Goal: Task Accomplishment & Management: Use online tool/utility

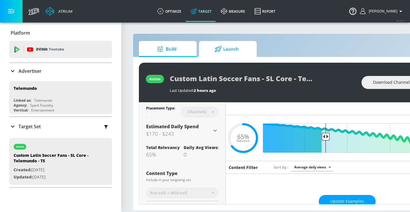
click at [216, 41] on link "Launch" at bounding box center [228, 49] width 58 height 16
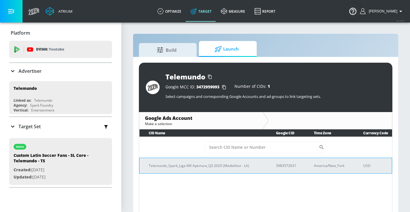
click at [201, 167] on p "Telemundo_Spark_Liga MX Apertura_Q3 2025 (MediaVest - LA)" at bounding box center [205, 166] width 113 height 6
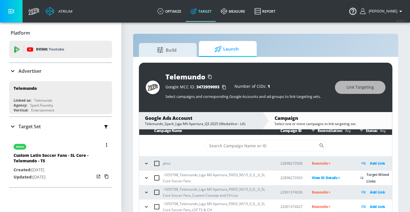
scroll to position [8, 0]
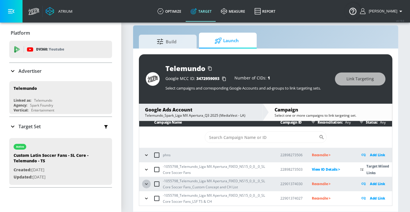
click at [146, 184] on icon "button" at bounding box center [146, 183] width 3 height 1
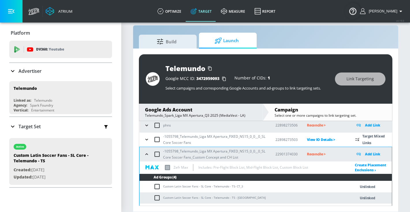
scroll to position [51, 0]
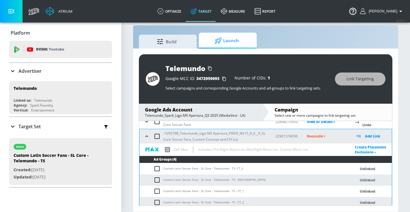
click at [159, 139] on input "checkbox" at bounding box center [157, 136] width 12 height 12
checkbox input "true"
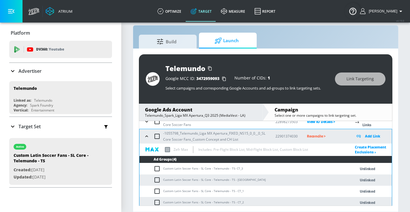
checkbox input "true"
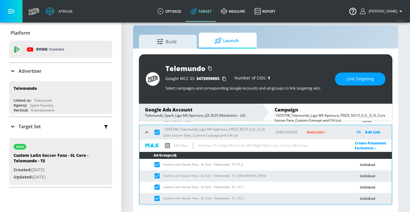
scroll to position [68, 0]
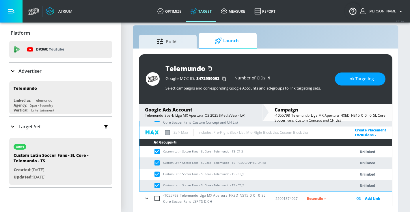
click at [200, 160] on td "Custom Latin Soccer Fans - SL Core - Telemundo - TS - [GEOGRAPHIC_DATA]" at bounding box center [241, 162] width 204 height 11
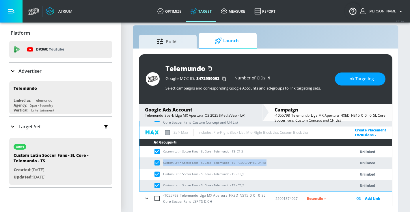
click at [200, 160] on td "Custom Latin Soccer Fans - SL Core - Telemundo - TS - [GEOGRAPHIC_DATA]" at bounding box center [241, 162] width 204 height 11
copy td "Custom Latin Soccer Fans - SL Core - Telemundo - TS - [GEOGRAPHIC_DATA]"
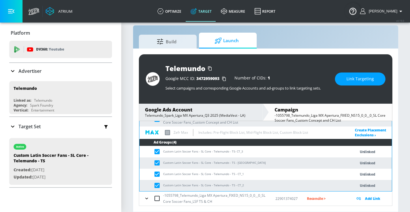
click at [350, 89] on div "Telemundo Google MCC ID: 3472959093 Number of CIDs: 1 Select campaigns and corr…" at bounding box center [266, 78] width 254 height 49
click at [355, 80] on span "Link Targeting" at bounding box center [359, 78] width 27 height 7
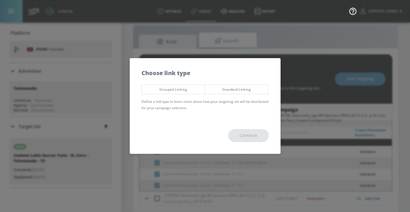
click at [180, 86] on span "Grouped Linking" at bounding box center [173, 89] width 55 height 6
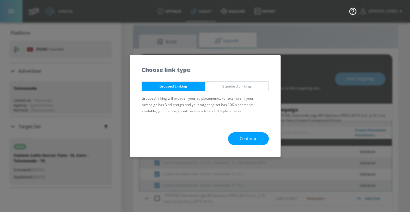
click at [238, 139] on button "Continue" at bounding box center [248, 138] width 41 height 13
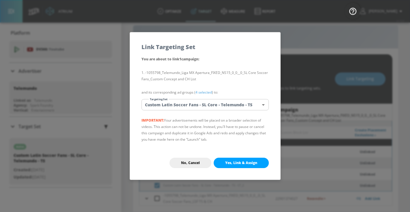
click at [189, 100] on body "Atrium optimize Target measure Report optimize Target measure Report v 4.19.0 […" at bounding box center [205, 102] width 410 height 220
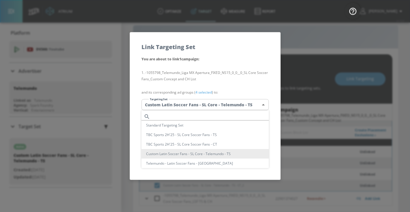
click at [179, 115] on input "text" at bounding box center [210, 117] width 116 height 8
paste input "Custom Latin Soccer Fans - SL Core - Telemundo - TS - [GEOGRAPHIC_DATA]"
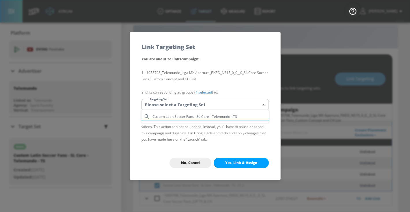
type input "Custom Latin Soccer Fans - SL Core - Telemundo - TS"
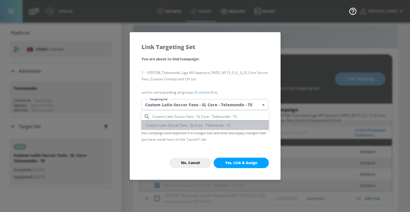
click at [178, 128] on li "Custom Latin Soccer Fans - SL Core - Telemundo - TS" at bounding box center [204, 125] width 127 height 10
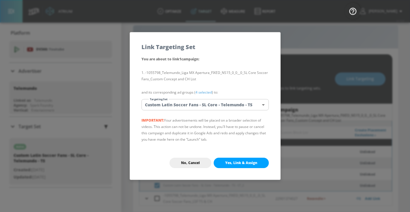
click at [228, 163] on span "Yes, Link & Assign" at bounding box center [241, 163] width 32 height 5
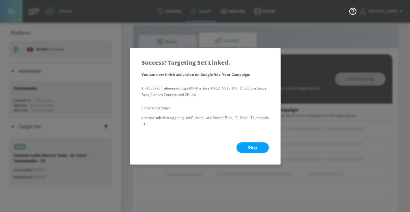
scroll to position [56, 0]
click at [252, 145] on span "Okay" at bounding box center [252, 147] width 9 height 5
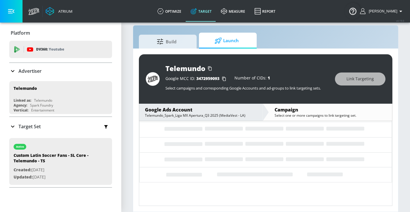
scroll to position [3, 0]
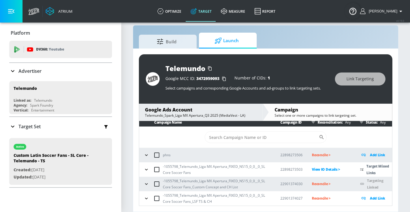
click at [148, 196] on icon "button" at bounding box center [147, 198] width 6 height 6
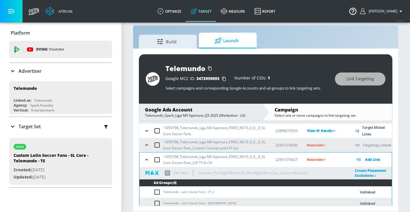
scroll to position [68, 0]
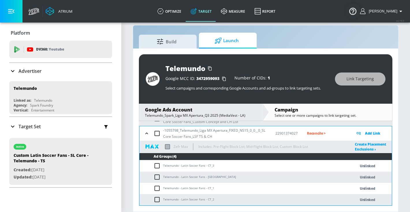
click at [187, 177] on td "Telemundo - Latin Soccer Fans - [GEOGRAPHIC_DATA]" at bounding box center [241, 177] width 204 height 11
copy td "Telemundo - Latin Soccer Fans - [GEOGRAPHIC_DATA]"
click at [159, 135] on input "checkbox" at bounding box center [157, 133] width 12 height 12
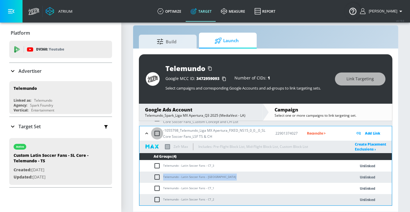
checkbox input "true"
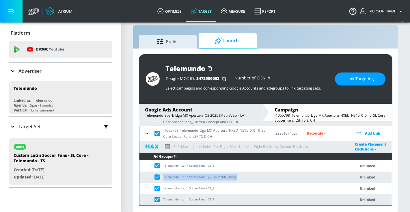
click at [348, 80] on span "Link Targeting" at bounding box center [359, 78] width 27 height 7
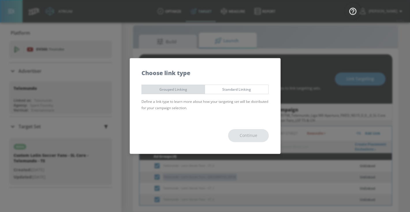
click at [181, 91] on span "Grouped Linking" at bounding box center [173, 89] width 55 height 6
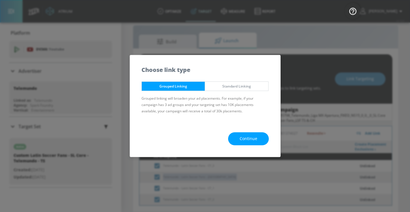
click at [245, 137] on span "Continue" at bounding box center [249, 138] width 18 height 7
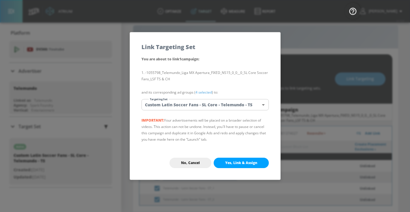
click at [213, 106] on body "Atrium optimize Target measure Report optimize Target measure Report v 4.19.0 […" at bounding box center [205, 102] width 410 height 220
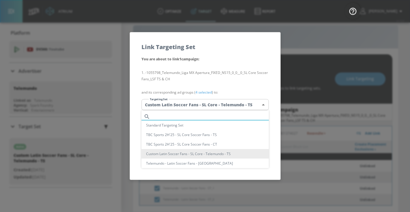
click at [195, 116] on input "text" at bounding box center [210, 117] width 116 height 8
paste input "Telemundo - Latin Soccer Fans - [GEOGRAPHIC_DATA]"
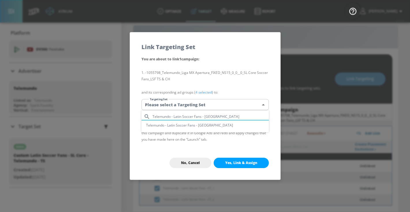
type input "Telemundo - Latin Soccer Fans - [GEOGRAPHIC_DATA]"
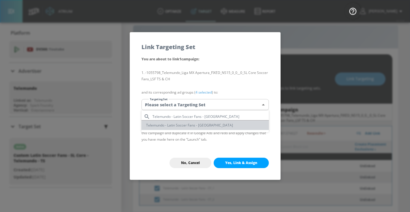
click at [194, 124] on li "Telemundo - Latin Soccer Fans - [GEOGRAPHIC_DATA]" at bounding box center [204, 125] width 127 height 10
type input "363bf027-93e1-48ca-88ad-6f7a232c91c1"
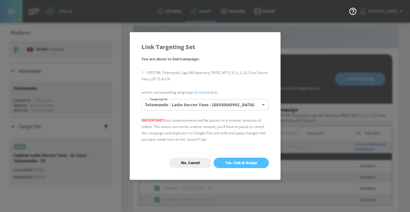
click at [227, 161] on span "Yes, Link & Assign" at bounding box center [241, 163] width 32 height 5
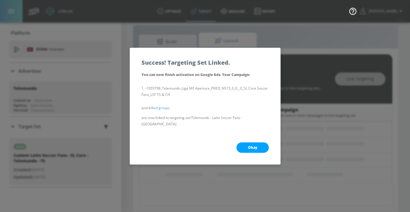
scroll to position [56, 0]
click at [249, 149] on button "Okay" at bounding box center [252, 147] width 32 height 10
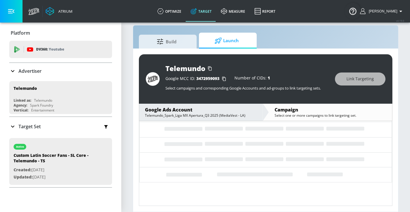
scroll to position [3, 0]
